Goal: Navigation & Orientation: Go to known website

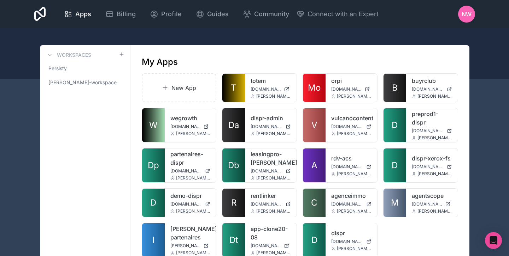
scroll to position [34, 0]
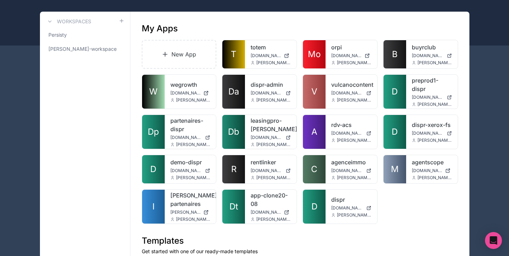
click at [154, 201] on link "I" at bounding box center [153, 207] width 23 height 34
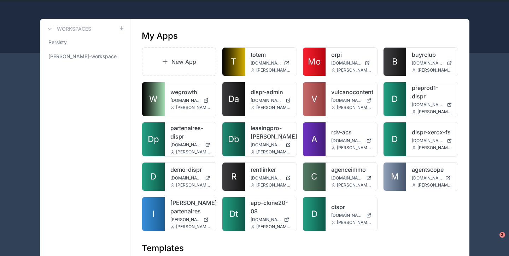
scroll to position [36, 0]
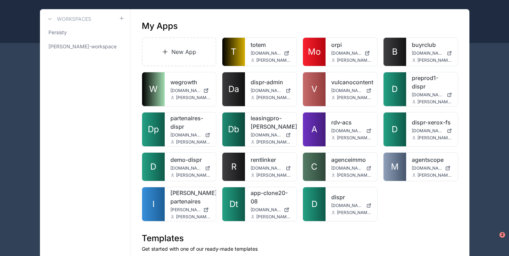
click at [206, 207] on icon at bounding box center [206, 210] width 6 height 6
